Goal: Information Seeking & Learning: Learn about a topic

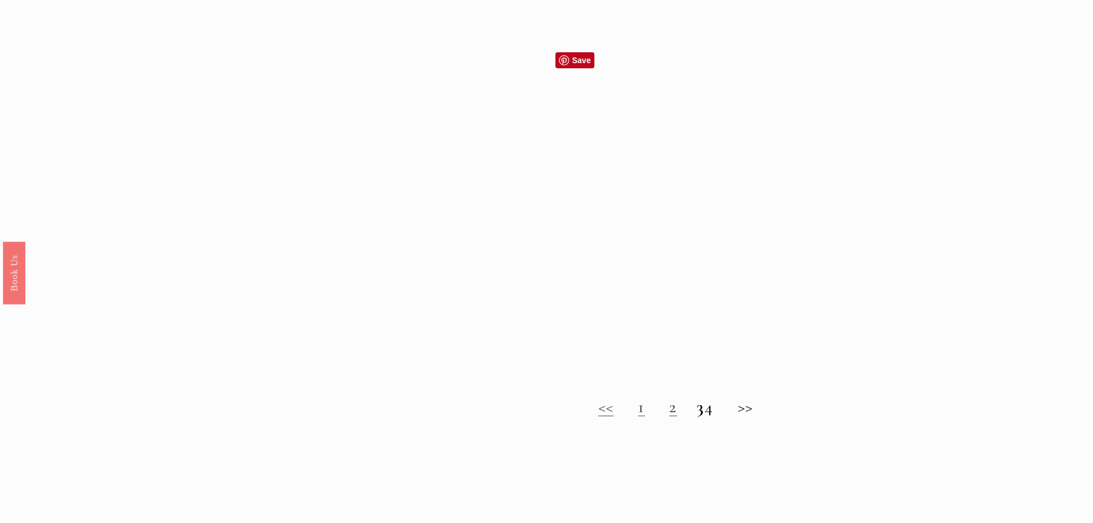
scroll to position [1033, 0]
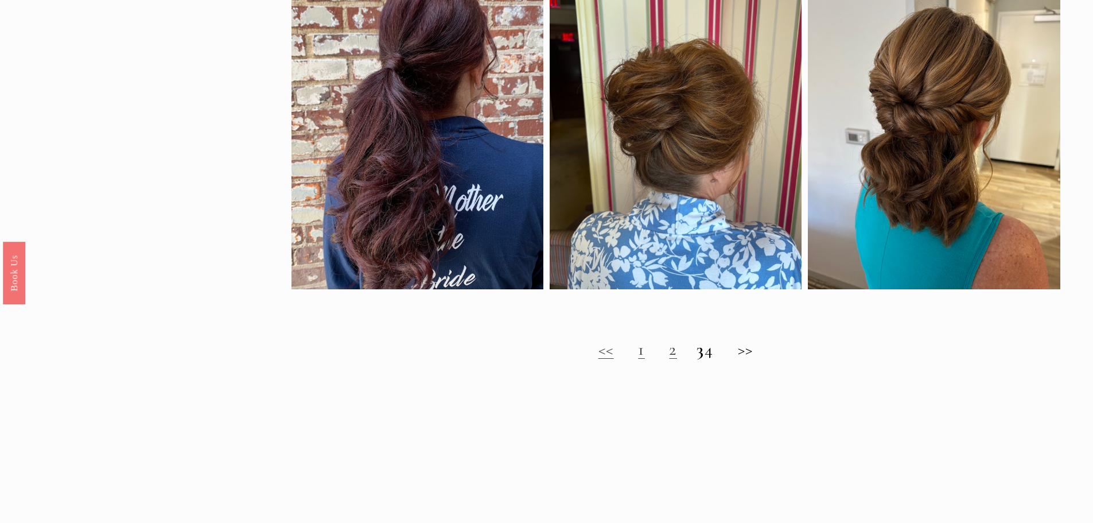
click at [669, 360] on link "2" at bounding box center [673, 349] width 8 height 21
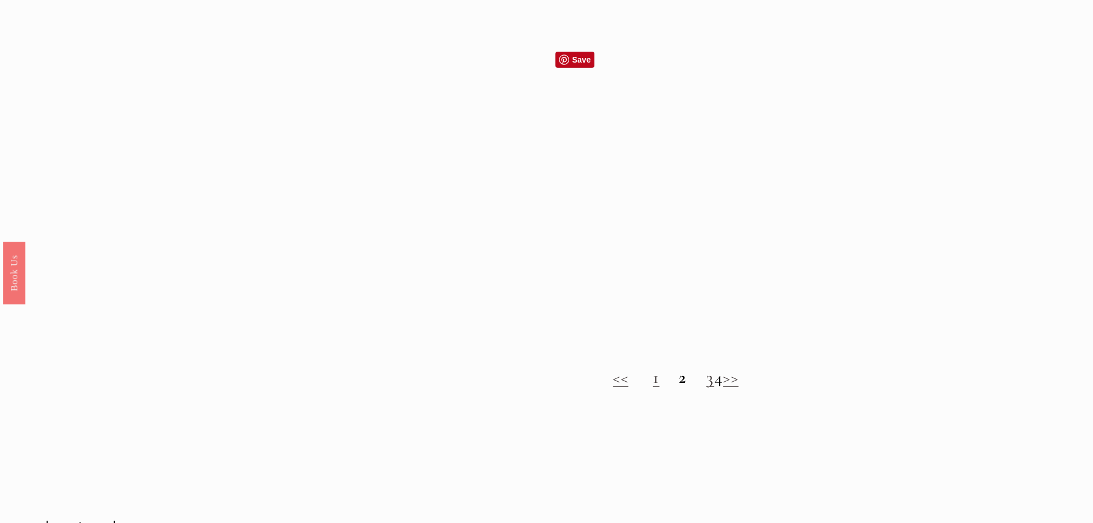
scroll to position [1091, 0]
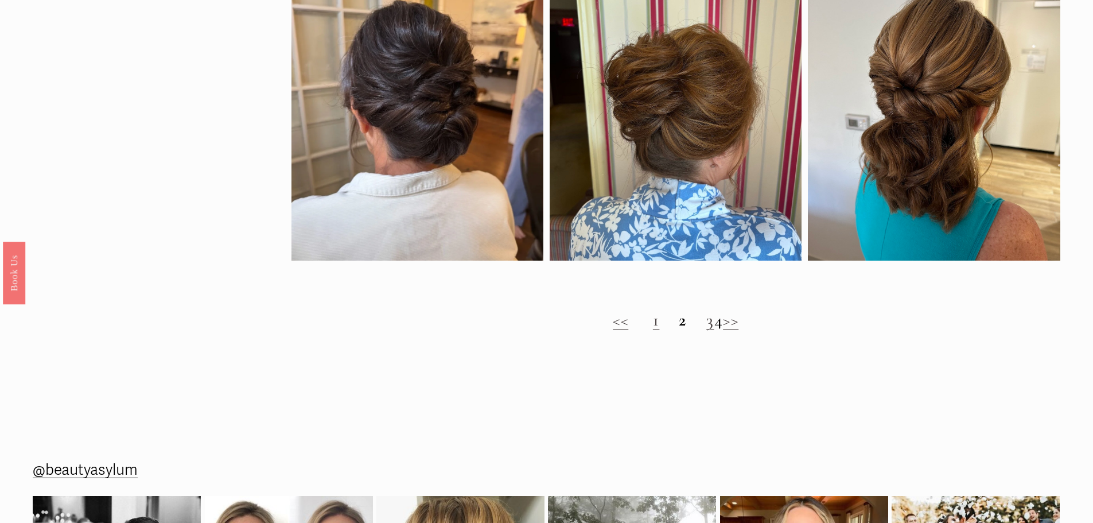
click at [715, 330] on h2 "<< 1 2 3 4 >>" at bounding box center [676, 320] width 769 height 21
click at [707, 329] on link "3" at bounding box center [711, 319] width 8 height 21
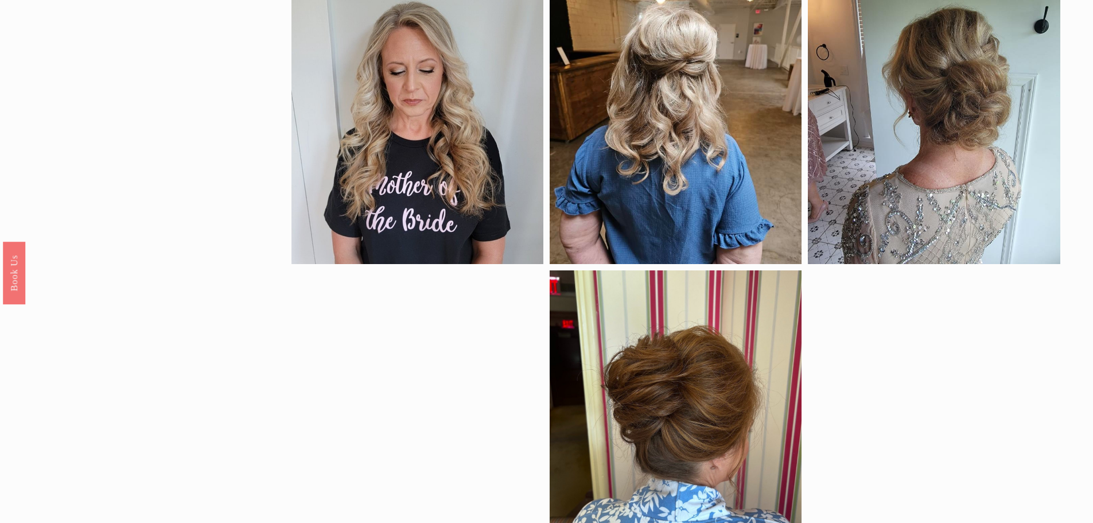
scroll to position [976, 0]
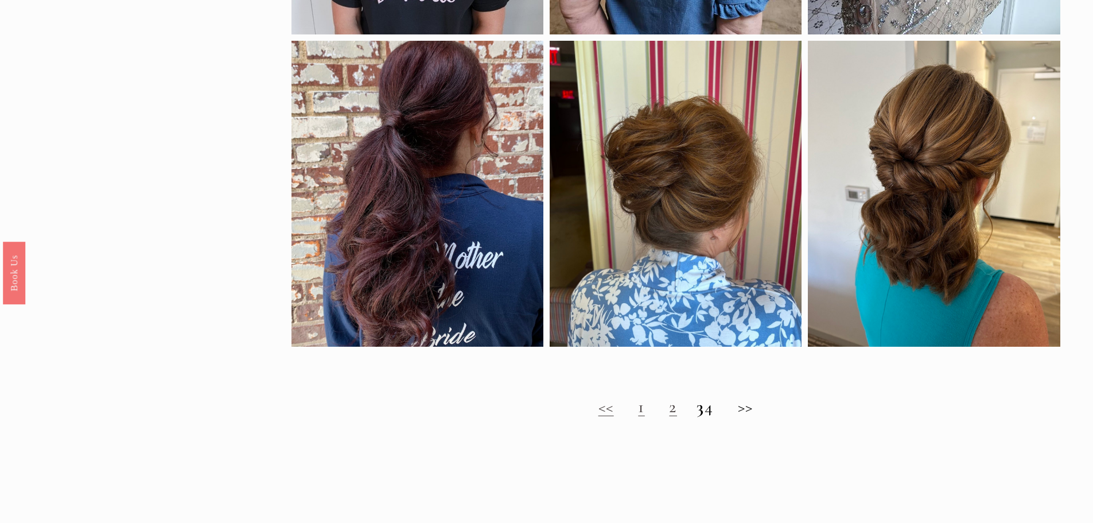
click at [718, 416] on h2 "<< 1 2 3 4 >>" at bounding box center [676, 407] width 769 height 21
click at [751, 414] on h2 "<< 1 2 3 4 >>" at bounding box center [676, 407] width 769 height 21
click at [722, 415] on h2 "<< 1 2 3 4 >>" at bounding box center [676, 407] width 769 height 21
